Goal: Task Accomplishment & Management: Use online tool/utility

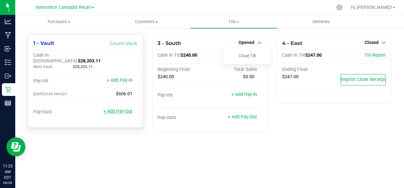
click at [122, 109] on link "+ Add Pay-Out" at bounding box center [117, 111] width 29 height 5
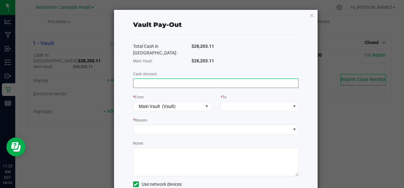
click at [169, 79] on input at bounding box center [215, 83] width 165 height 9
type input "$24,600.00"
click at [229, 102] on span at bounding box center [255, 106] width 69 height 9
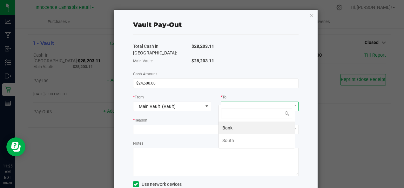
scroll to position [10, 77]
click at [227, 130] on span "Bank" at bounding box center [227, 128] width 10 height 5
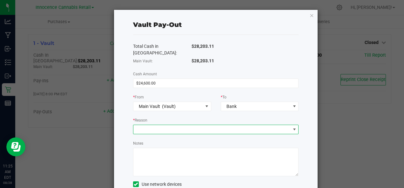
click at [207, 125] on span at bounding box center [211, 129] width 157 height 9
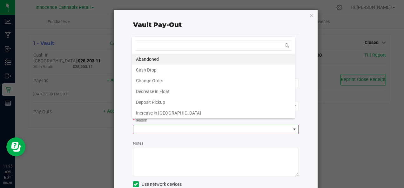
scroll to position [10, 163]
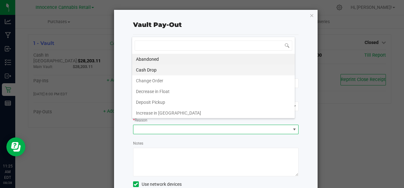
click at [181, 74] on li "Cash Drop" at bounding box center [213, 70] width 162 height 11
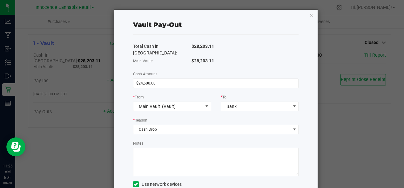
click at [172, 150] on textarea "Notes" at bounding box center [216, 162] width 166 height 29
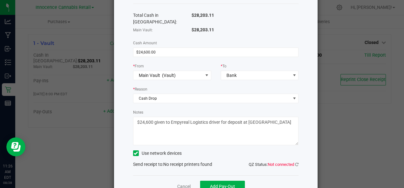
type textarea "$24,600 given to Empyreal Logistics driver for deposit at [GEOGRAPHIC_DATA]"
click at [135, 154] on icon at bounding box center [136, 154] width 4 height 0
click at [0, 0] on input "Use network devices" at bounding box center [0, 0] width 0 height 0
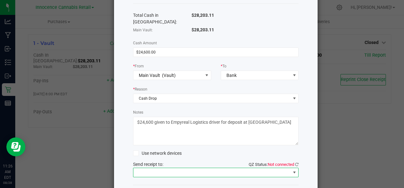
click at [223, 169] on span at bounding box center [211, 173] width 157 height 9
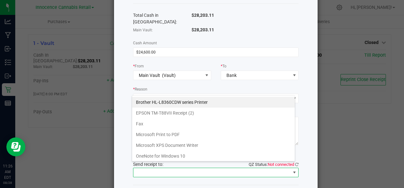
scroll to position [10, 163]
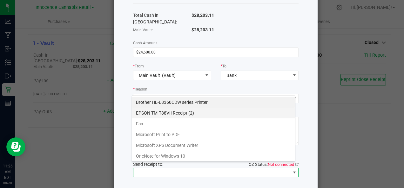
click at [210, 116] on \(2\) "EPSON TM-T88VII Receipt (2)" at bounding box center [213, 113] width 162 height 11
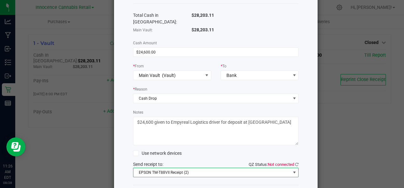
scroll to position [52, 0]
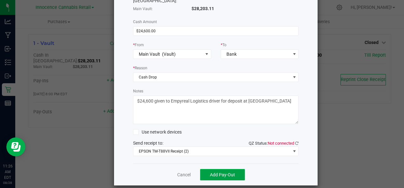
click at [210, 173] on span "Add Pay-Out" at bounding box center [222, 175] width 25 height 5
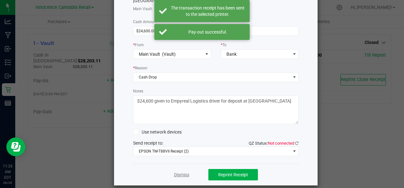
click at [174, 172] on link "Dismiss" at bounding box center [181, 175] width 15 height 7
